Goal: Task Accomplishment & Management: Complete application form

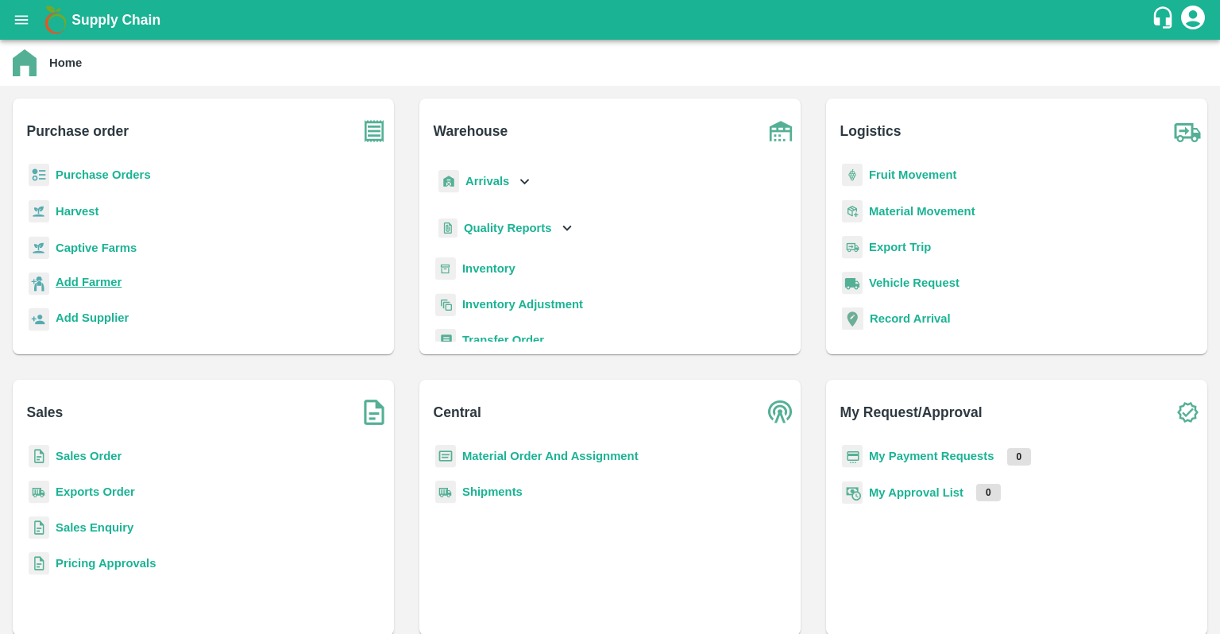
click at [100, 279] on b "Add Farmer" at bounding box center [89, 282] width 66 height 13
